Goal: Information Seeking & Learning: Learn about a topic

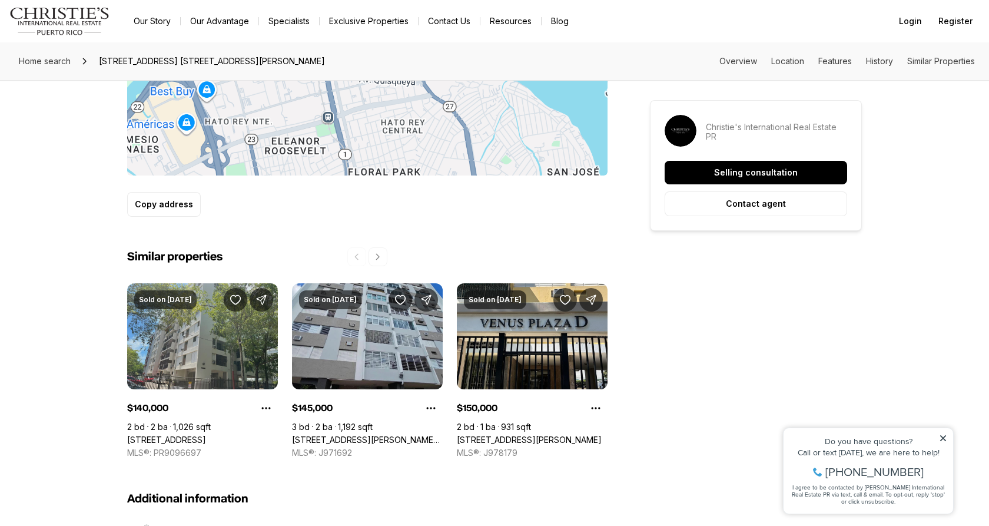
scroll to position [750, 0]
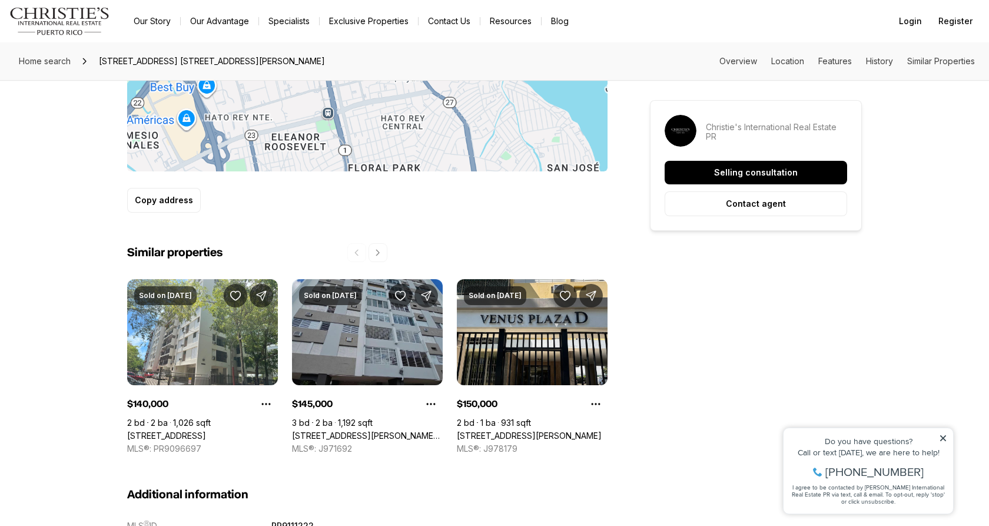
click at [388, 430] on link "111 FD ROSSEVELT AVENUE, EL ESCORIAL CONDO #12-A, SAN JUAN PR, 00917" at bounding box center [367, 435] width 151 height 11
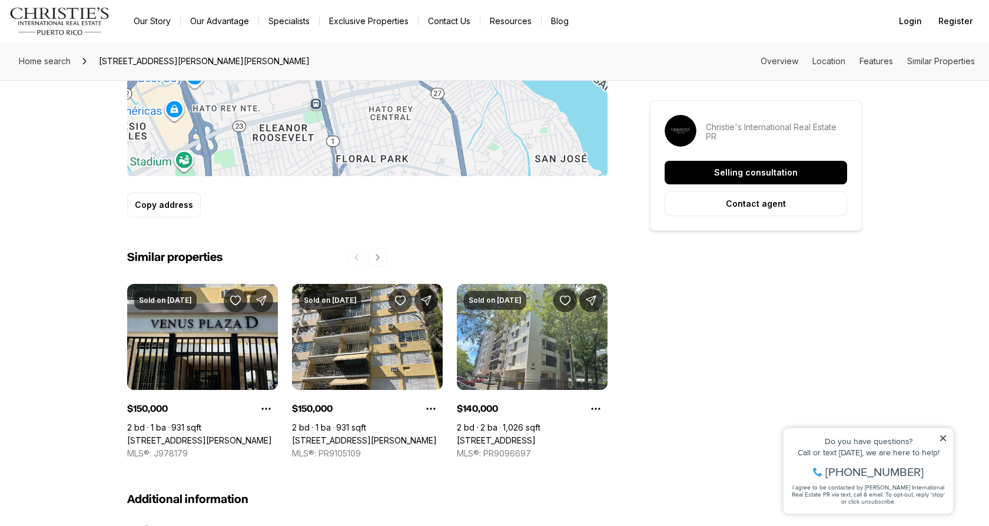
scroll to position [729, 0]
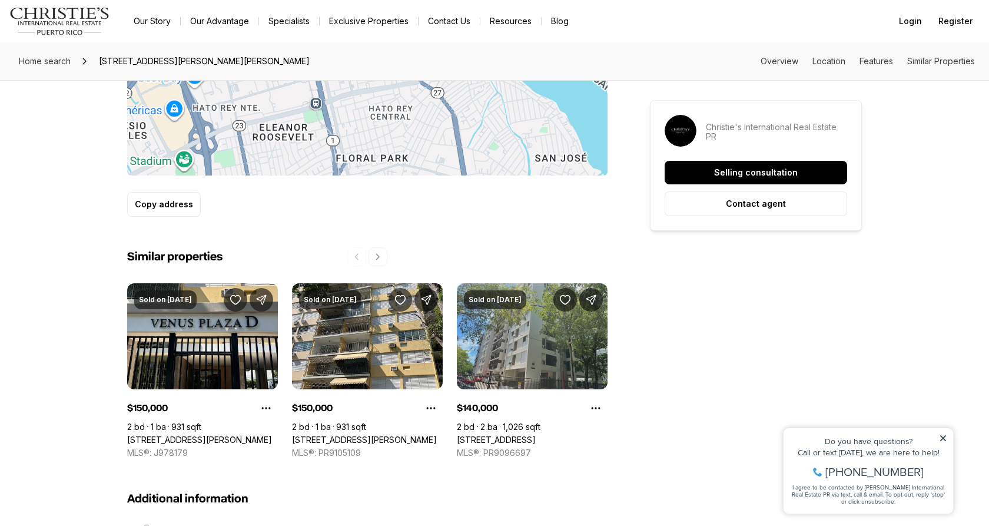
click at [525, 435] on link "[STREET_ADDRESS]" at bounding box center [496, 440] width 79 height 11
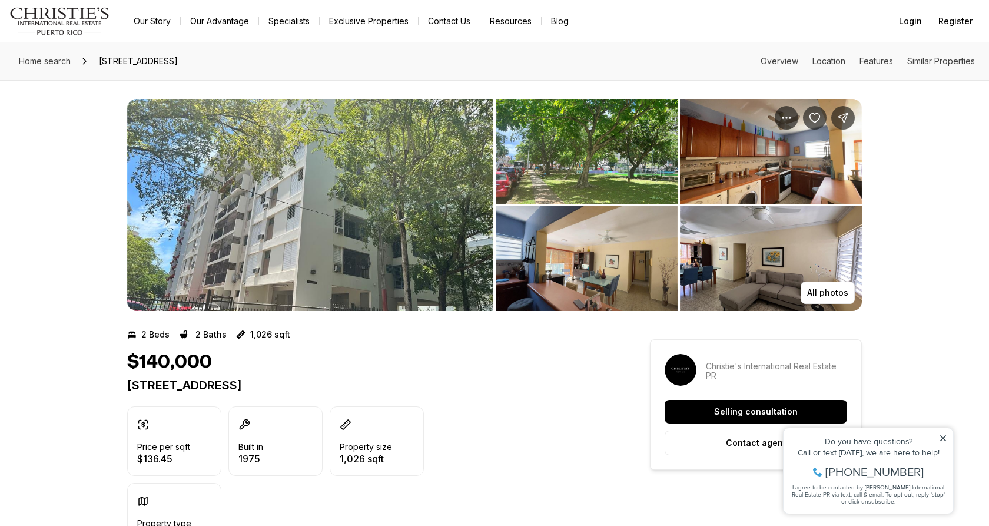
click at [571, 170] on img "View image gallery" at bounding box center [587, 151] width 182 height 105
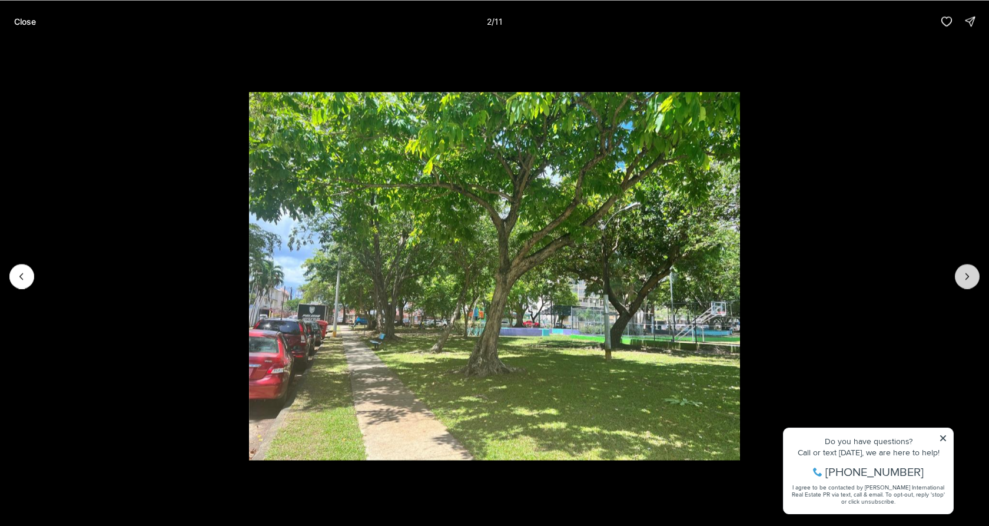
click at [971, 279] on icon "Next slide" at bounding box center [968, 276] width 12 height 12
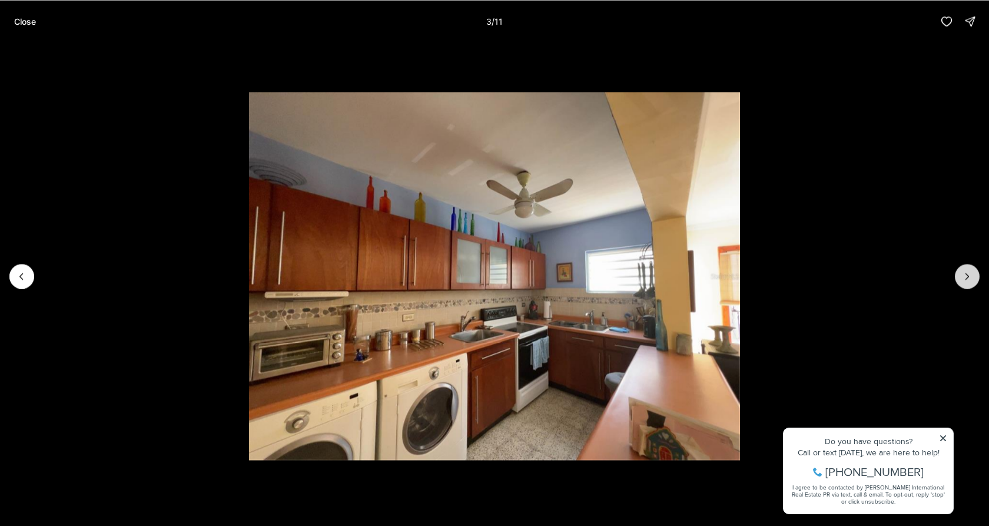
click at [969, 278] on icon "Next slide" at bounding box center [968, 276] width 12 height 12
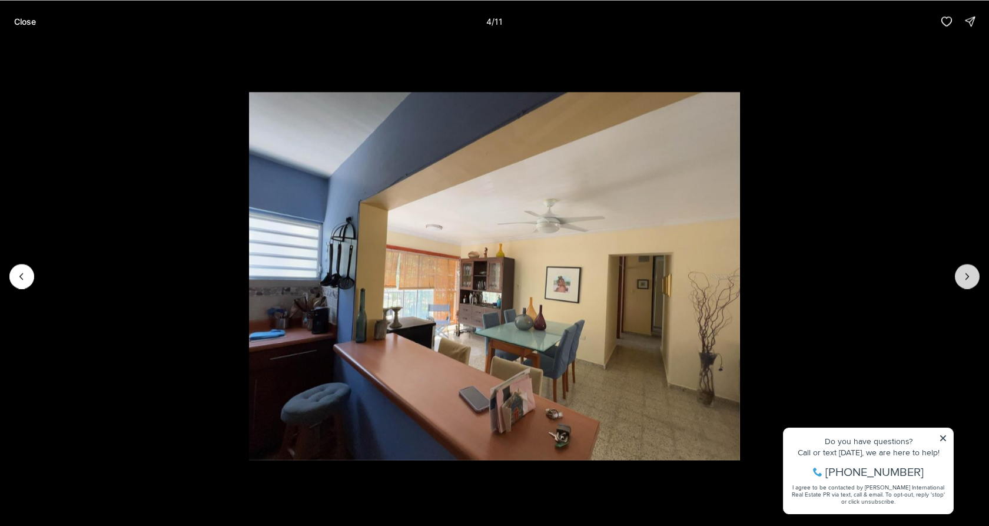
click at [969, 278] on icon "Next slide" at bounding box center [968, 276] width 12 height 12
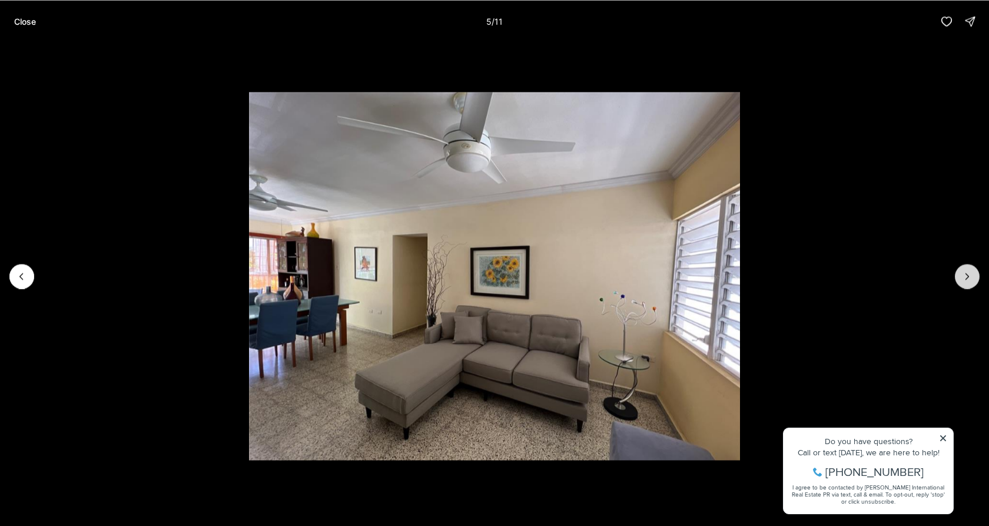
click at [969, 278] on icon "Next slide" at bounding box center [968, 276] width 12 height 12
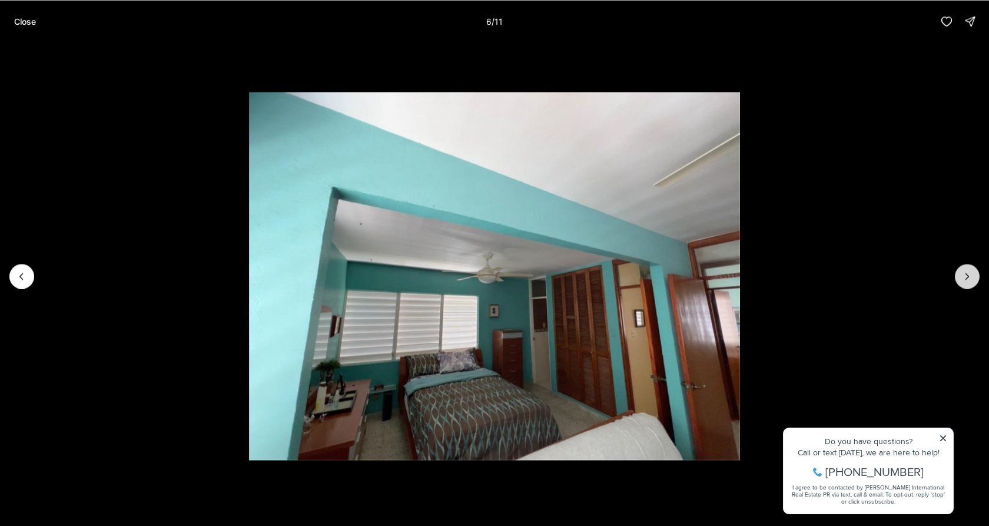
click at [969, 278] on icon "Next slide" at bounding box center [968, 276] width 12 height 12
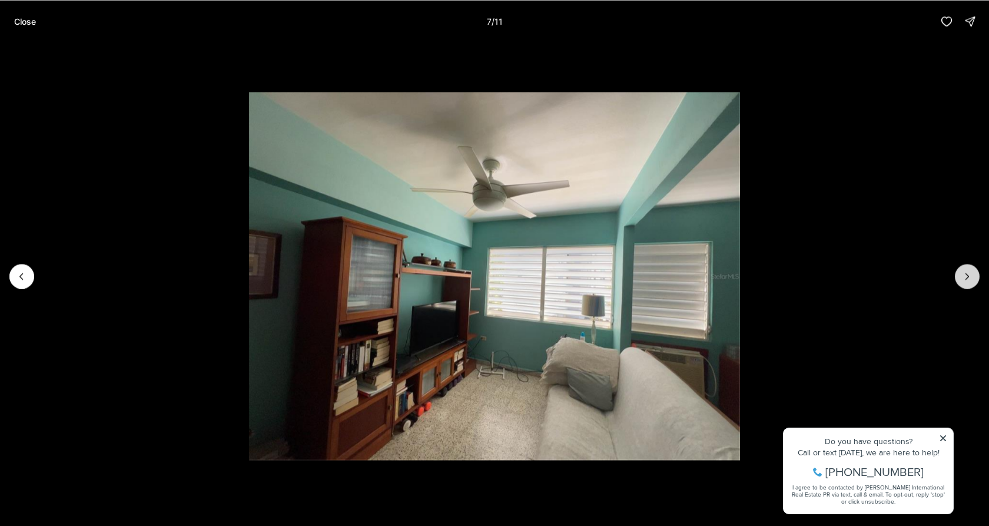
click at [969, 278] on icon "Next slide" at bounding box center [968, 276] width 12 height 12
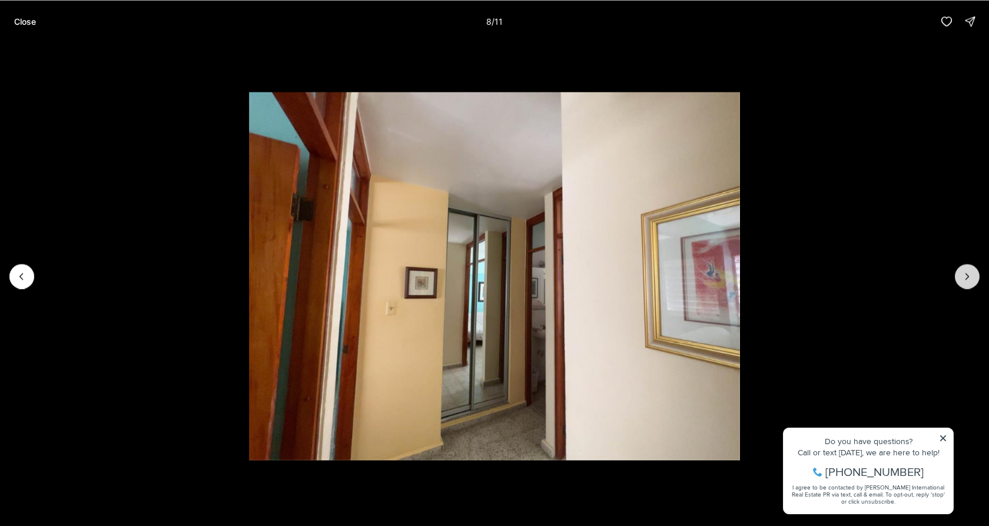
click at [969, 278] on icon "Next slide" at bounding box center [968, 276] width 12 height 12
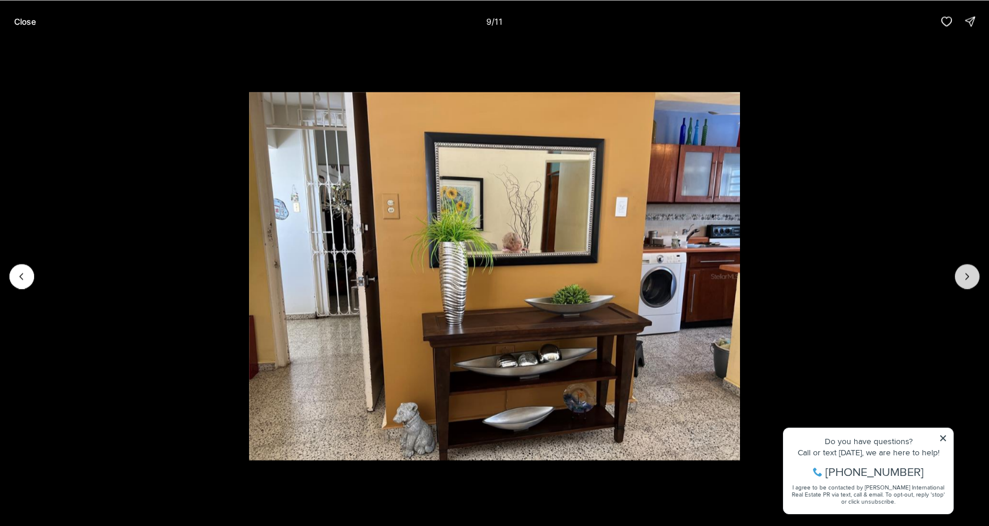
click at [969, 278] on icon "Next slide" at bounding box center [968, 276] width 12 height 12
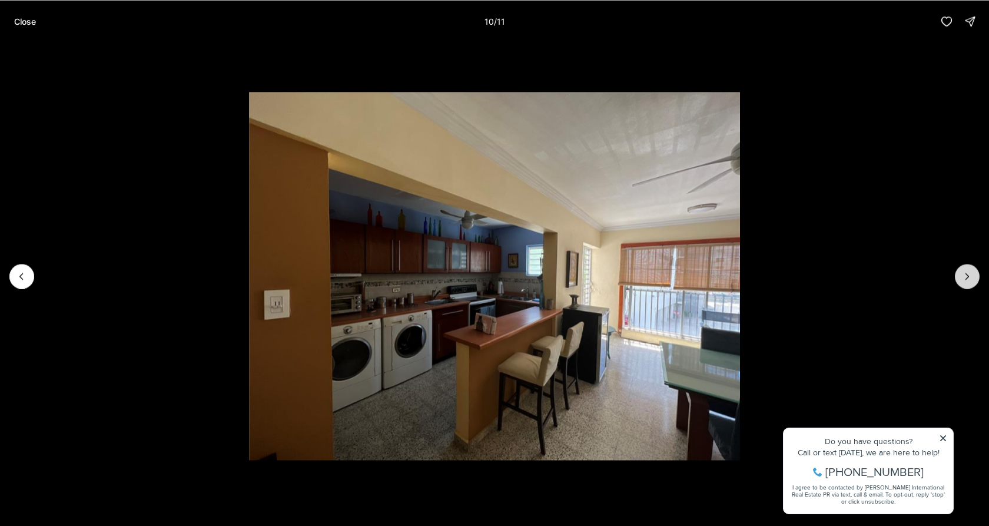
click at [969, 278] on icon "Next slide" at bounding box center [968, 276] width 12 height 12
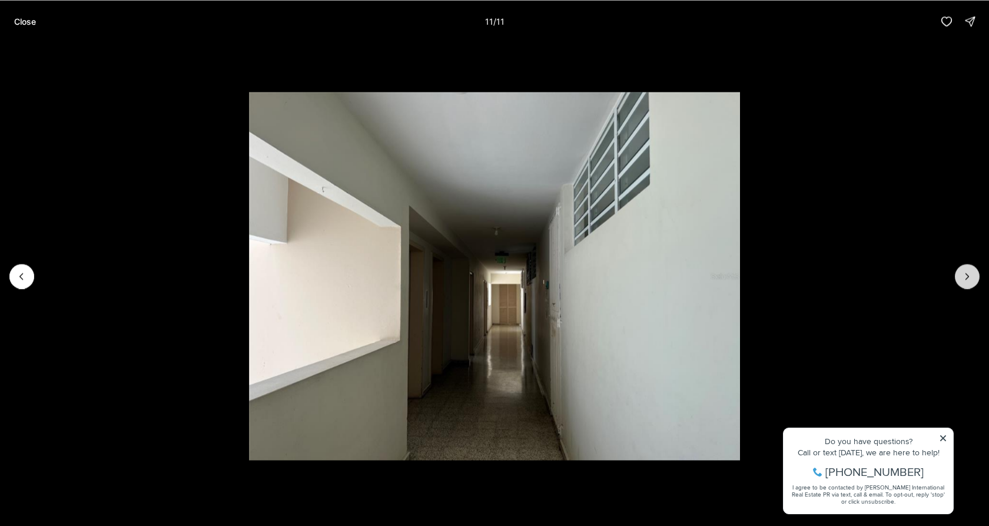
click at [969, 278] on div at bounding box center [967, 276] width 25 height 25
click at [32, 19] on p "Close" at bounding box center [25, 20] width 22 height 9
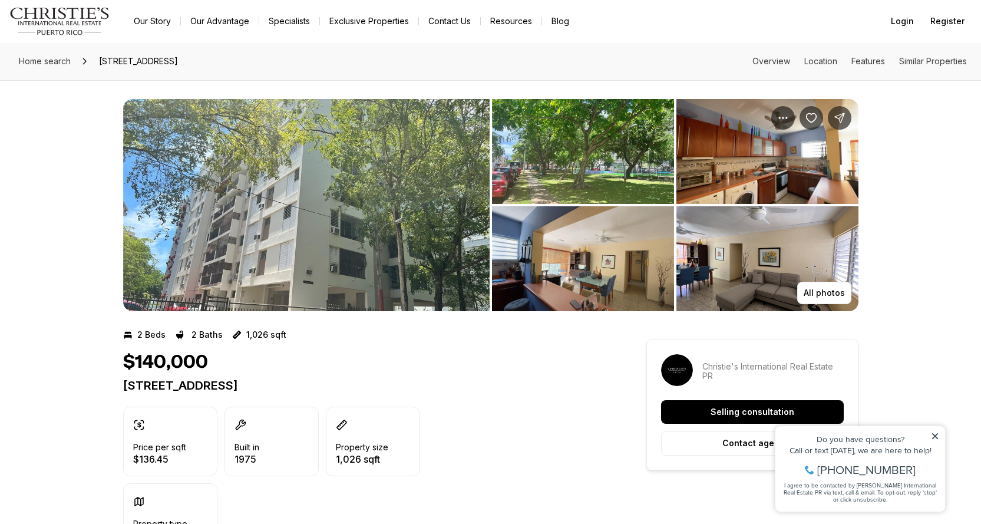
scroll to position [22, 0]
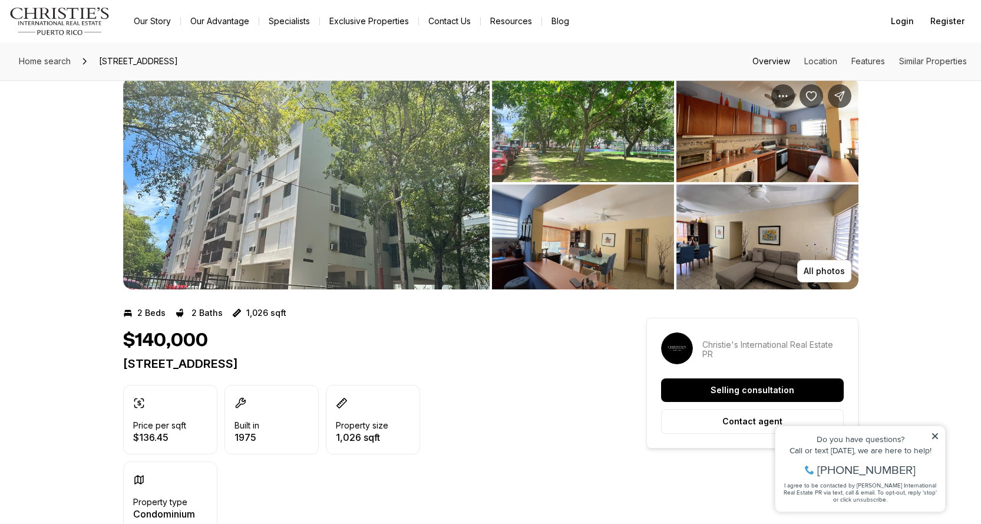
click at [752, 62] on link "Overview" at bounding box center [771, 61] width 38 height 10
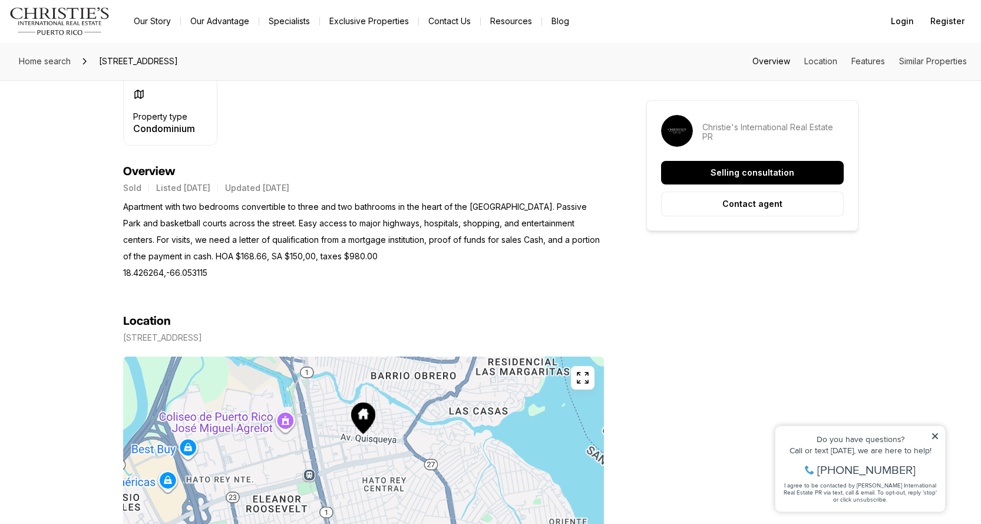
scroll to position [485, 0]
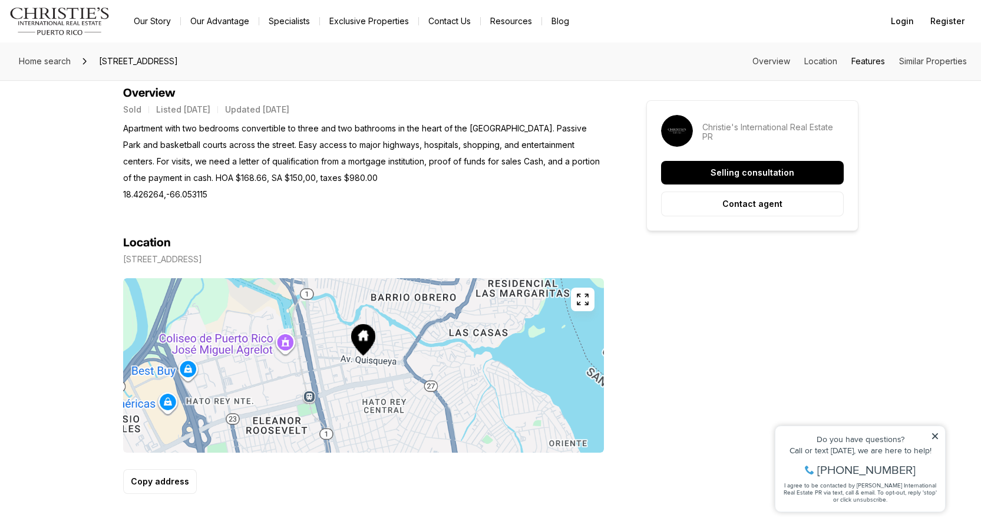
click at [856, 62] on link "Features" at bounding box center [868, 61] width 34 height 10
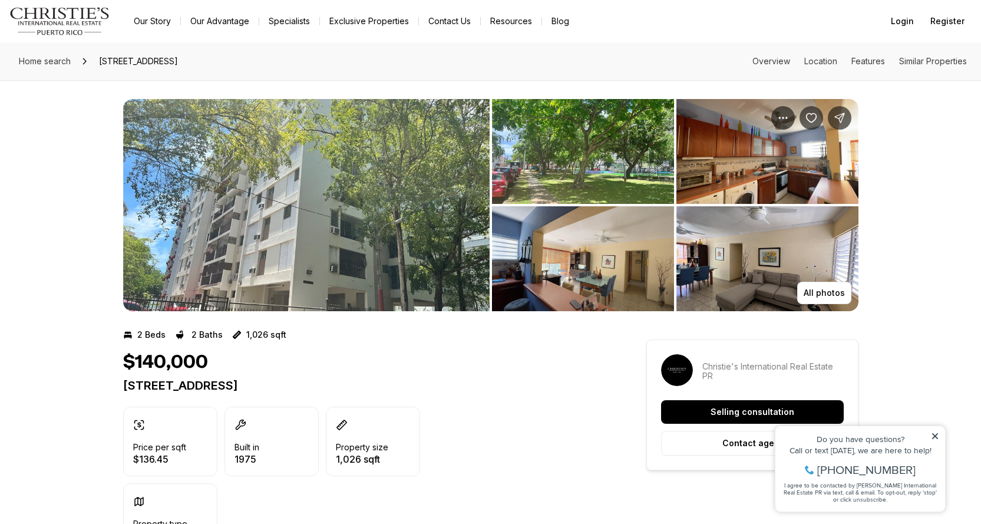
scroll to position [1, 0]
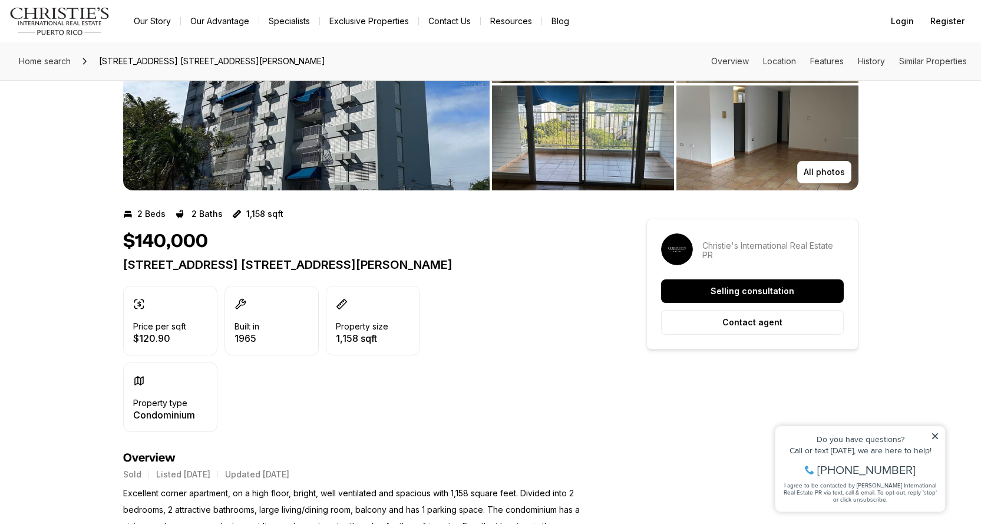
scroll to position [122, 0]
